Goal: Transaction & Acquisition: Book appointment/travel/reservation

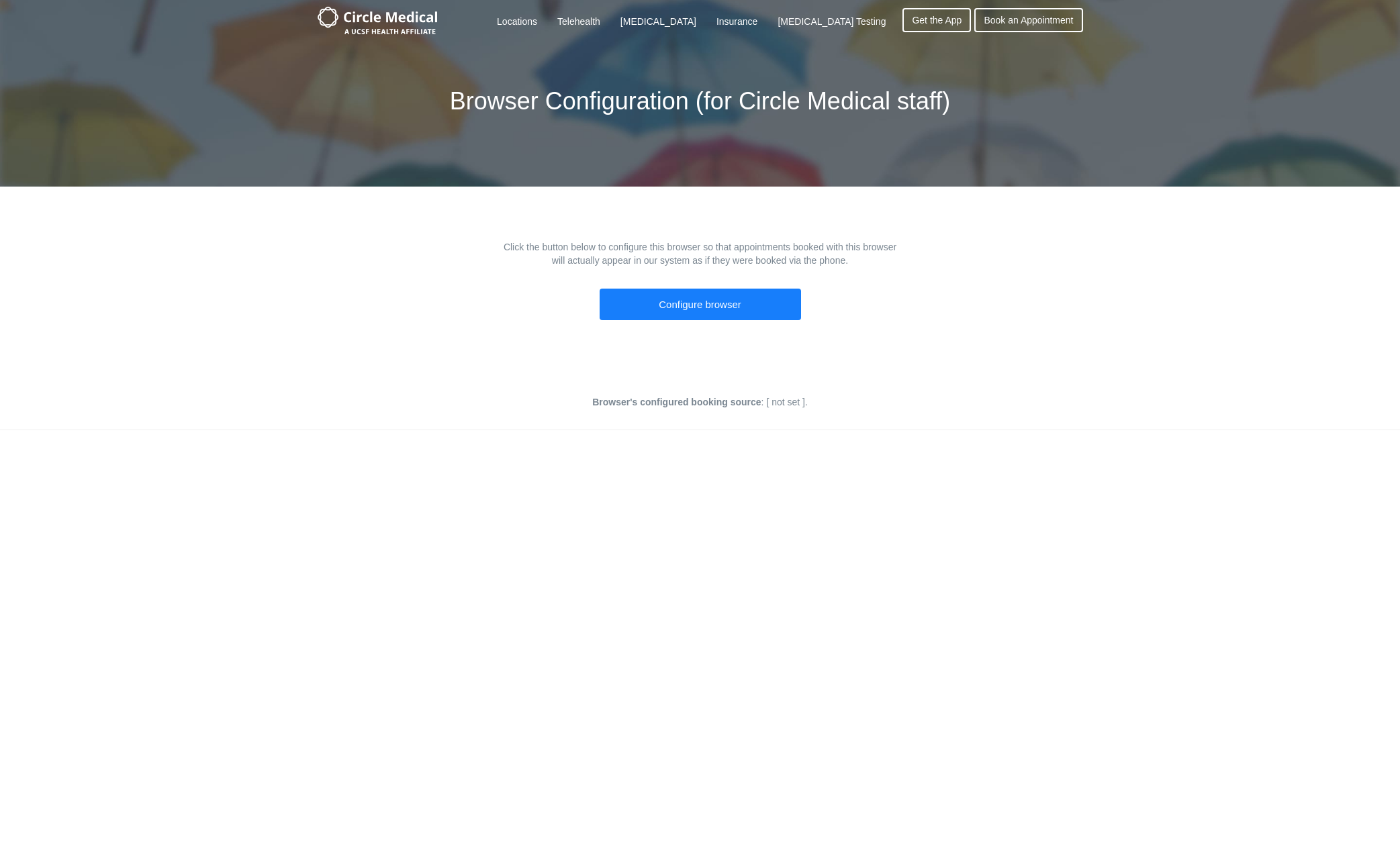
click at [954, 267] on div "Click the button below to configure this browser so that appointments booked wi…" at bounding box center [700, 290] width 658 height 101
click at [925, 246] on div "Click the button below to configure this browser so that appointments booked wi…" at bounding box center [700, 290] width 658 height 101
click at [971, 251] on div "Click the button below to configure this browser so that appointments booked wi…" at bounding box center [700, 290] width 658 height 101
click at [719, 302] on button "Configure browser" at bounding box center [700, 304] width 201 height 32
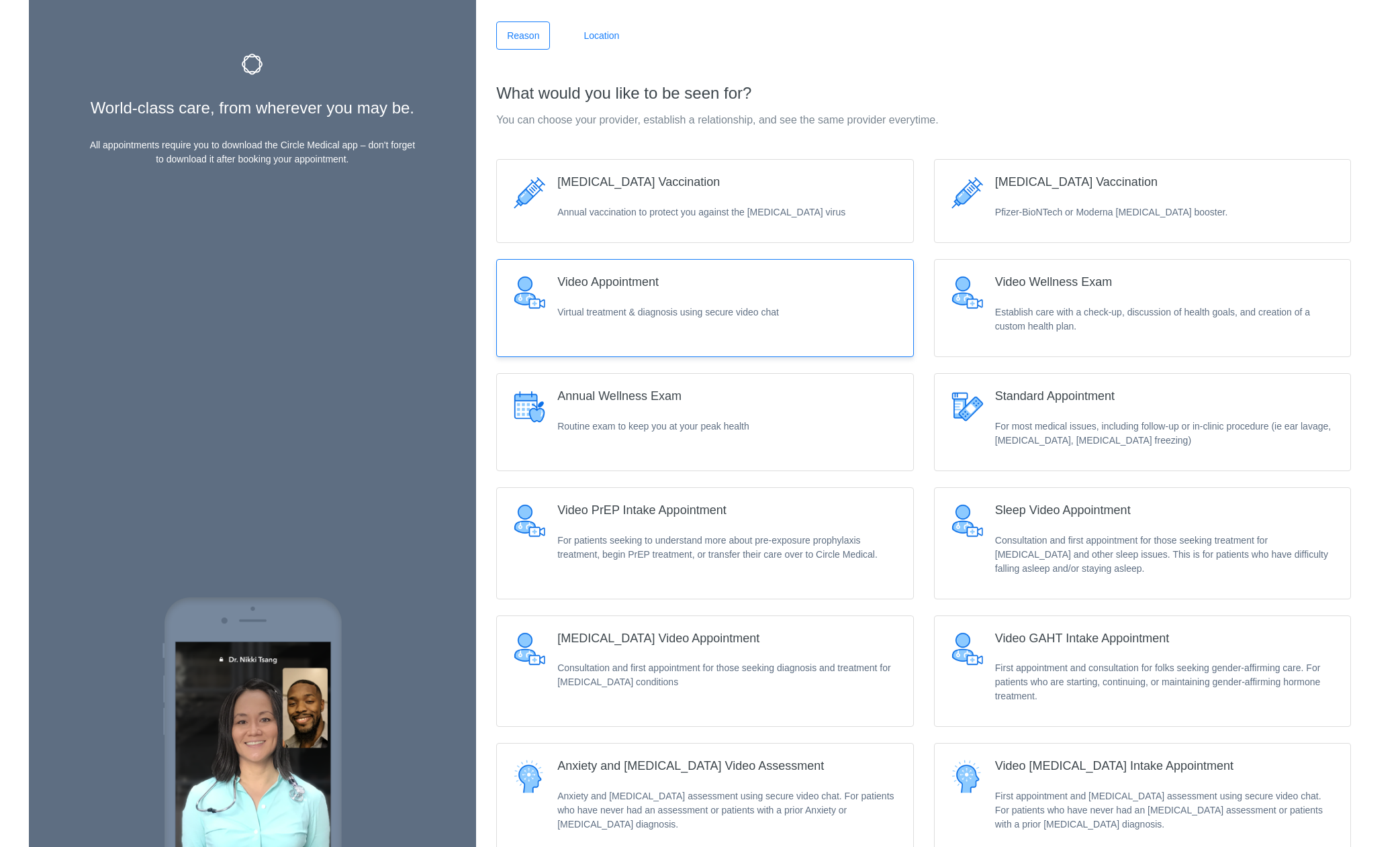
click at [594, 105] on div "What would you like to be seen for? You can choose your provider, establish a r…" at bounding box center [924, 540] width 875 height 936
click at [601, 45] on link "Location" at bounding box center [601, 35] width 57 height 28
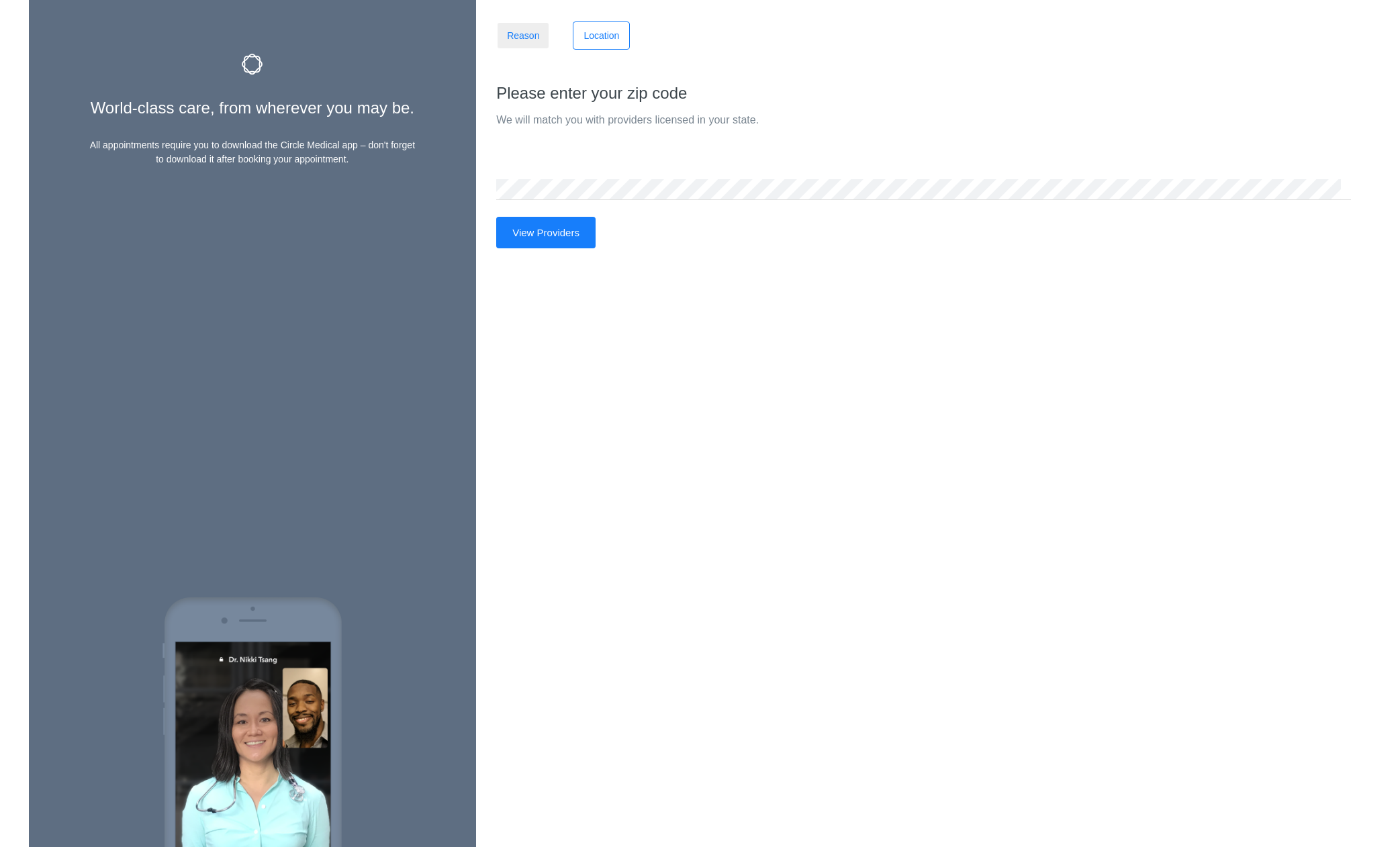
click at [543, 37] on link "Reason" at bounding box center [523, 35] width 54 height 28
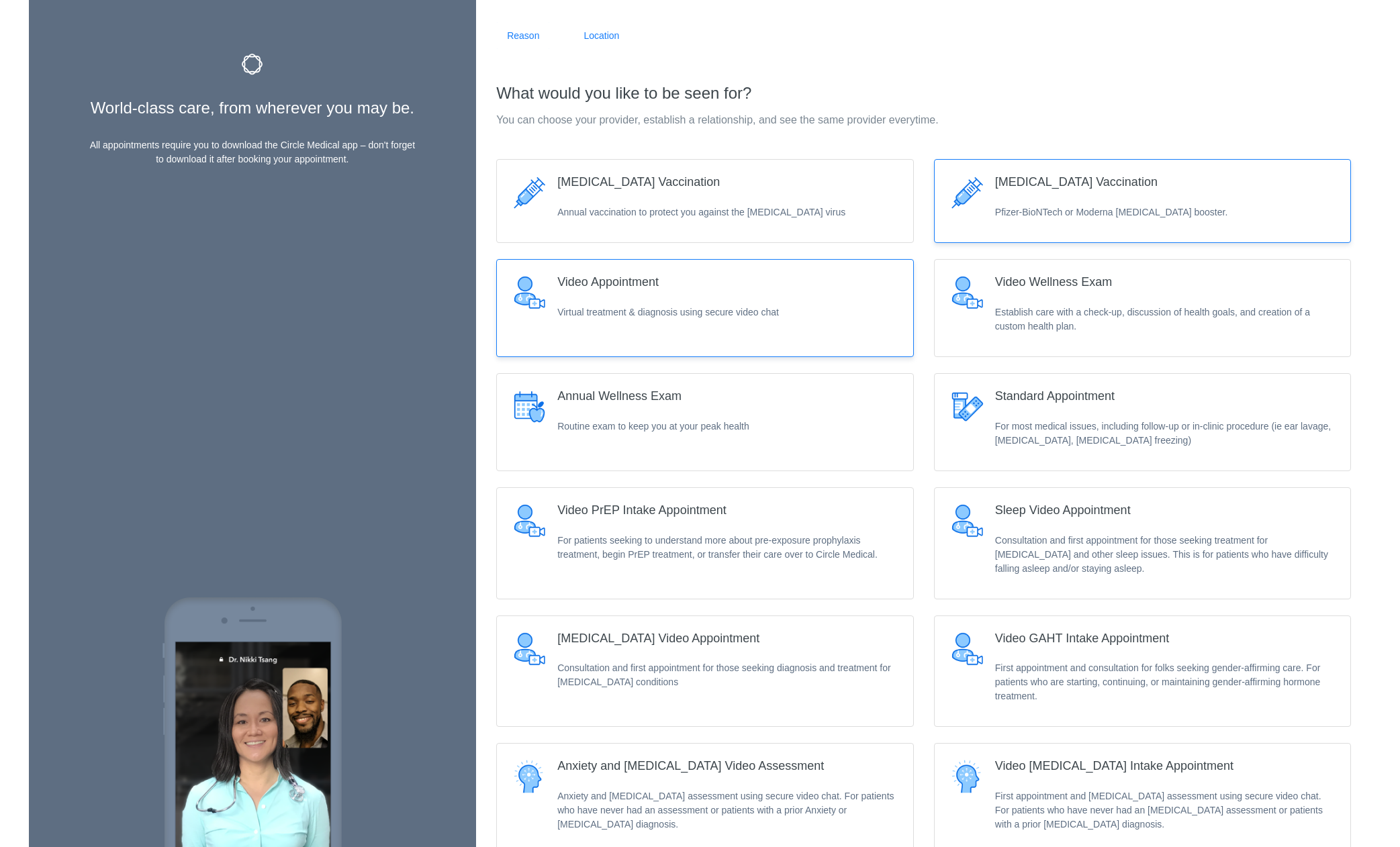
scroll to position [203, 0]
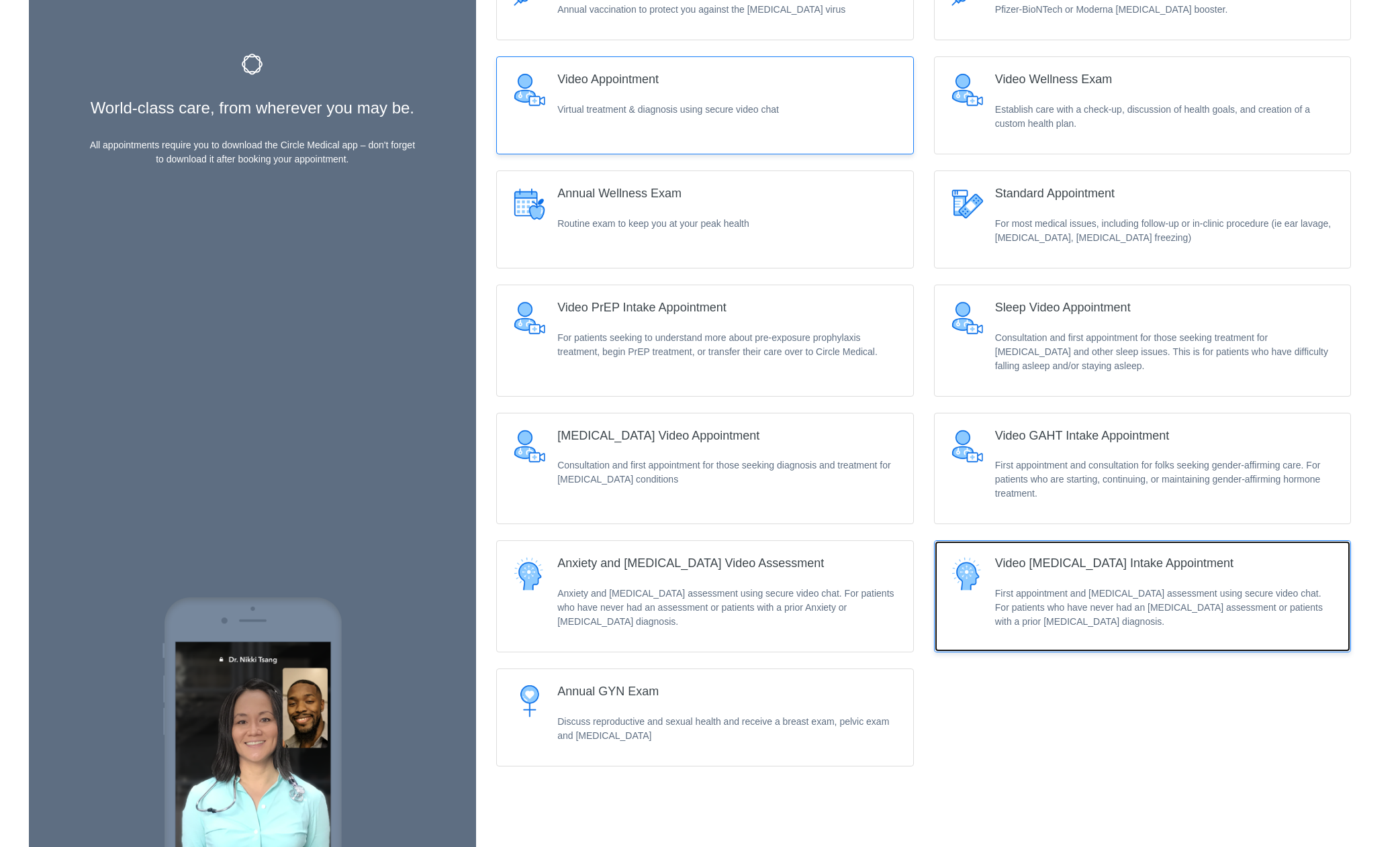
click at [1006, 588] on p "First appointment and [MEDICAL_DATA] assessment using secure video chat. For pa…" at bounding box center [1165, 608] width 340 height 42
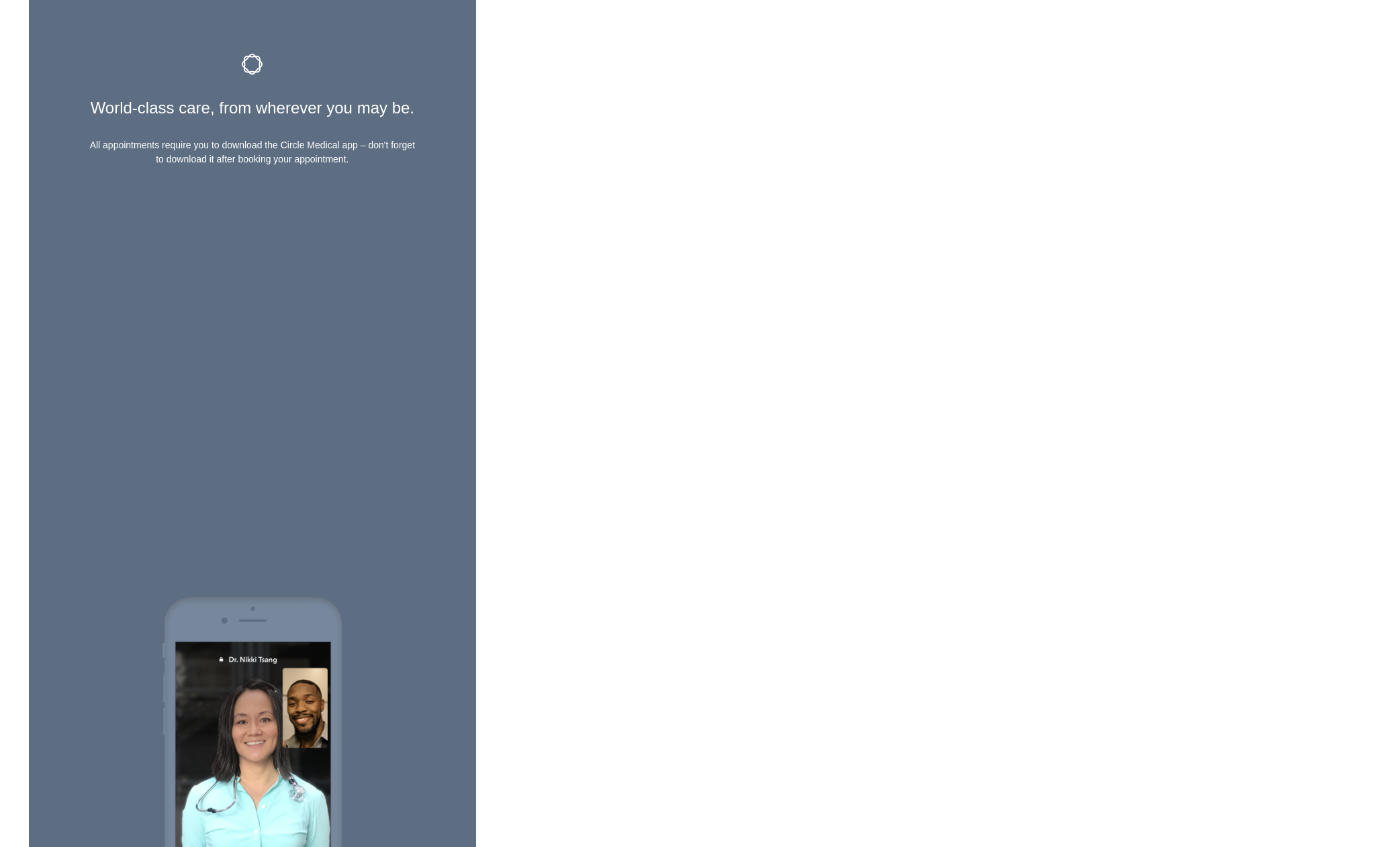
scroll to position [0, 0]
